Goal: Transaction & Acquisition: Purchase product/service

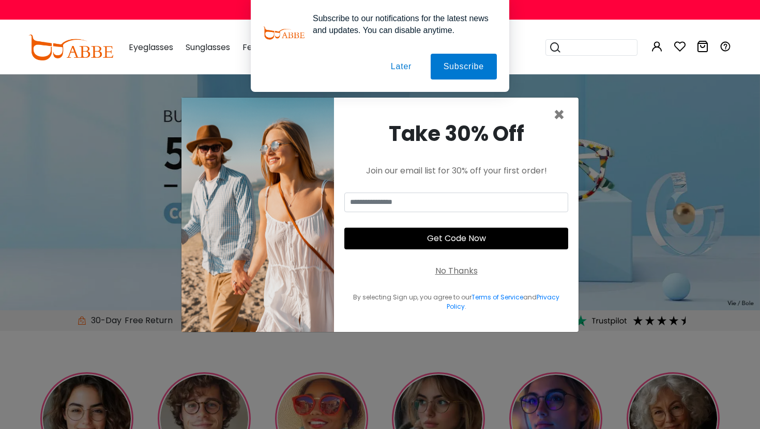
click at [403, 65] on button "Later" at bounding box center [401, 67] width 47 height 26
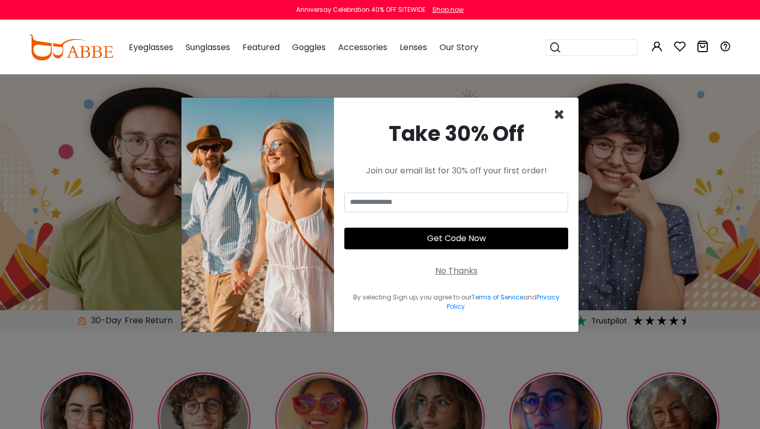
click at [558, 112] on span "×" at bounding box center [559, 115] width 12 height 26
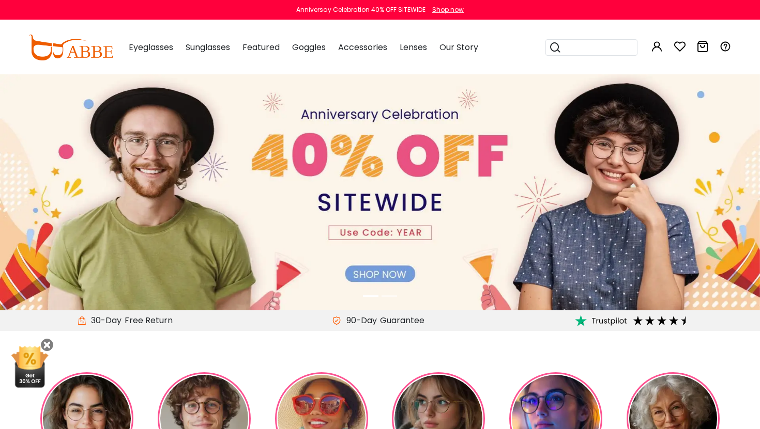
click at [201, 146] on img at bounding box center [380, 191] width 760 height 237
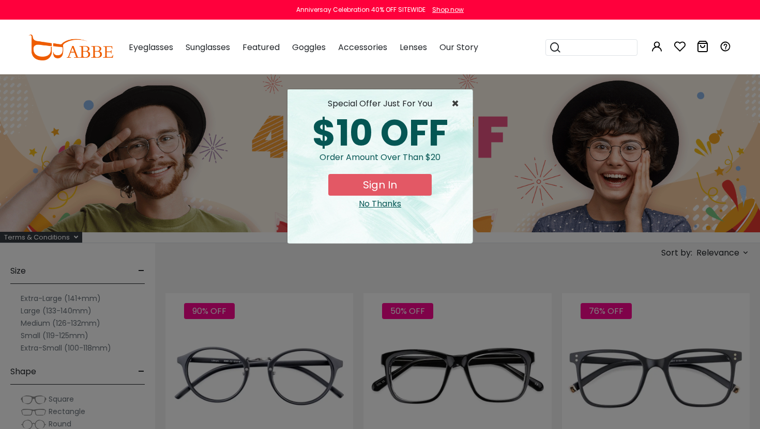
click at [459, 104] on span "×" at bounding box center [457, 104] width 13 height 12
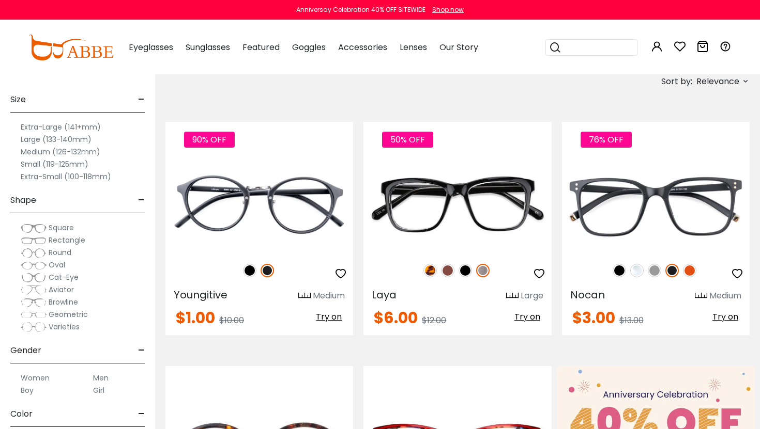
scroll to position [173, 0]
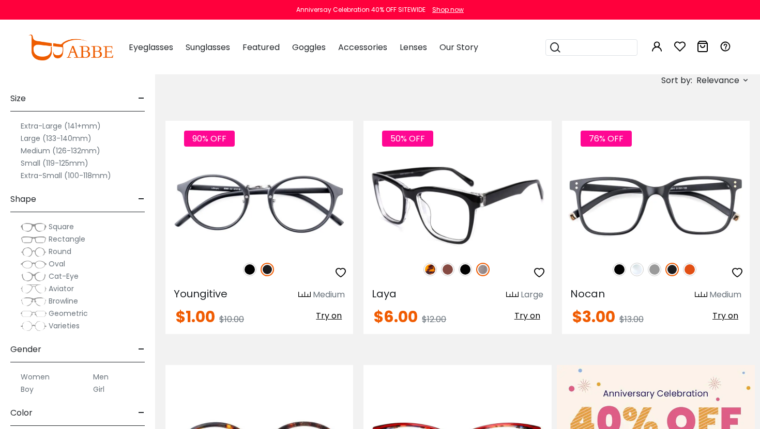
click at [425, 270] on img at bounding box center [429, 269] width 13 height 13
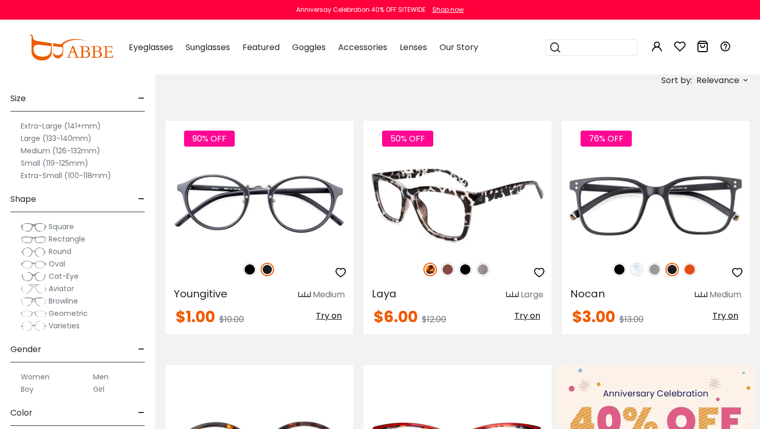
click at [449, 269] on img at bounding box center [447, 269] width 13 height 13
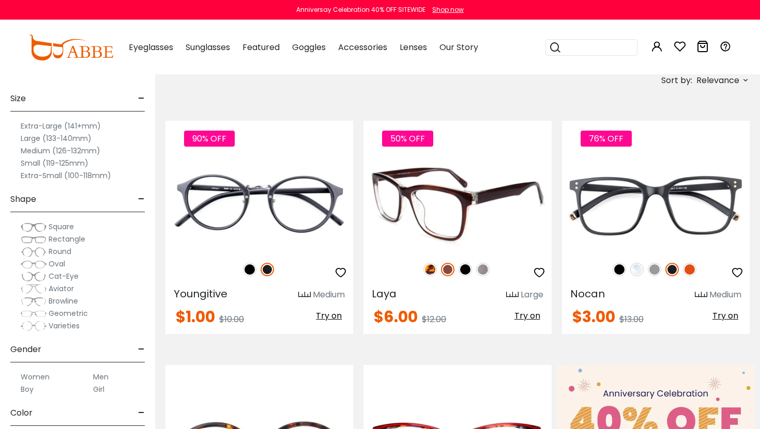
click at [481, 270] on img at bounding box center [482, 269] width 13 height 13
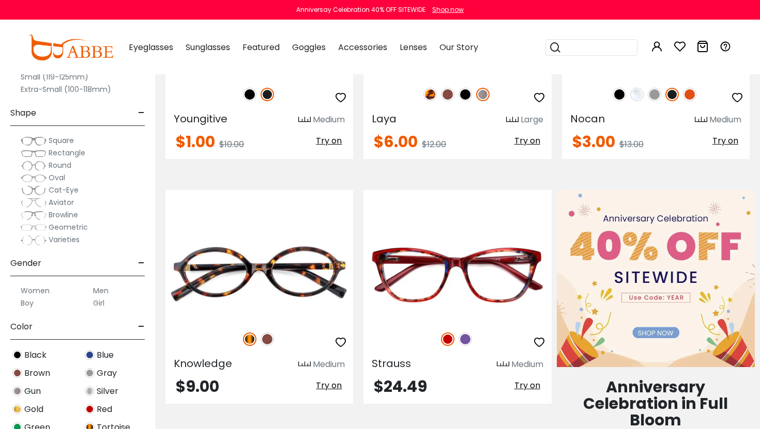
scroll to position [289, 0]
